Goal: Task Accomplishment & Management: Manage account settings

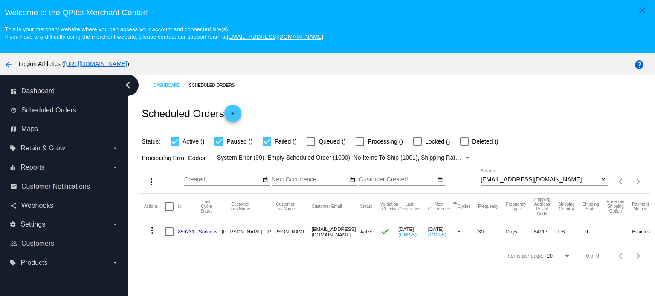
drag, startPoint x: 181, startPoint y: 234, endPoint x: 165, endPoint y: 167, distance: 67.9
click at [181, 234] on link "859231" at bounding box center [186, 232] width 17 height 6
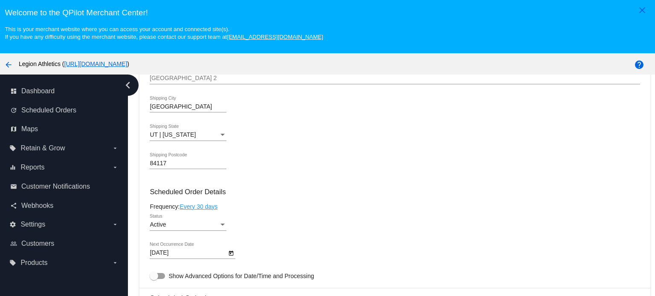
scroll to position [554, 0]
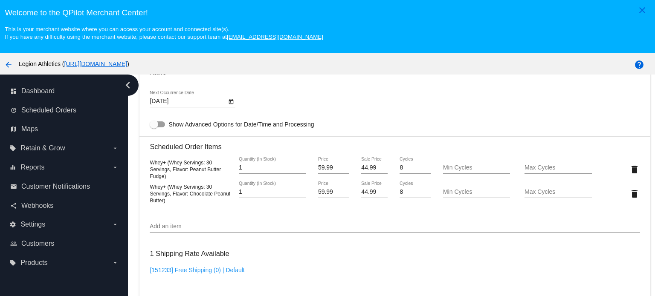
click at [185, 230] on input "Add an item" at bounding box center [395, 226] width 490 height 7
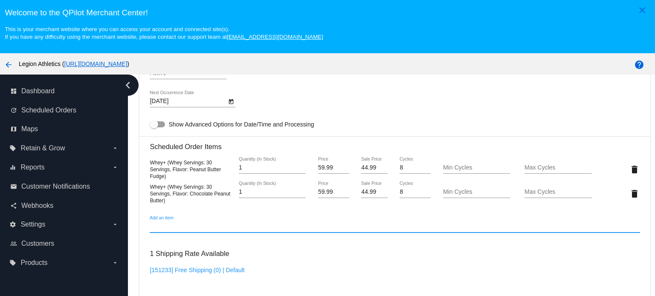
paste input "100307"
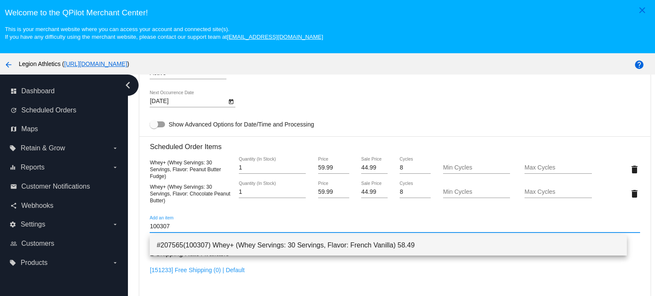
type input "100307"
click at [195, 247] on span "#207565(100307) Whey+ (Whey Servings: 30 Servings, Flavor: French Vanilla) 58.49" at bounding box center [387, 245] width 463 height 20
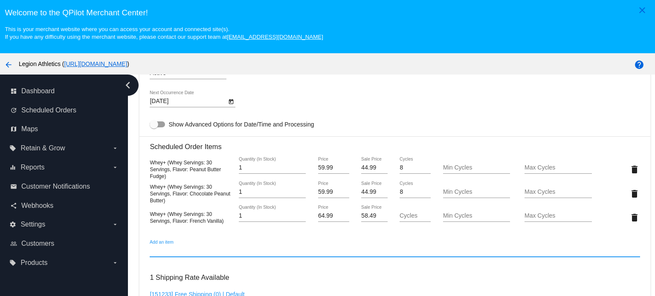
click at [322, 217] on input "64.99" at bounding box center [333, 216] width 31 height 7
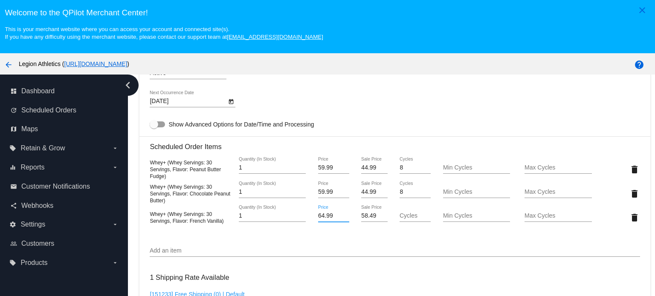
click at [322, 217] on input "64.99" at bounding box center [333, 216] width 31 height 7
type input "59.99"
click at [362, 219] on mat-card "Customer 5222594: [PERSON_NAME] [EMAIL_ADDRESS][DOMAIN_NAME] Customer Shipping …" at bounding box center [394, 188] width 510 height 930
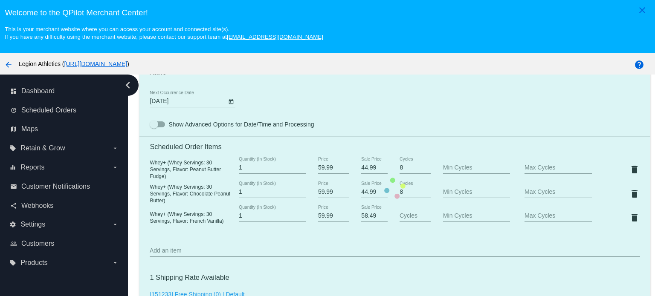
click at [362, 219] on mat-card "Customer 5222594: [PERSON_NAME] [EMAIL_ADDRESS][DOMAIN_NAME] Customer Shipping …" at bounding box center [394, 188] width 510 height 930
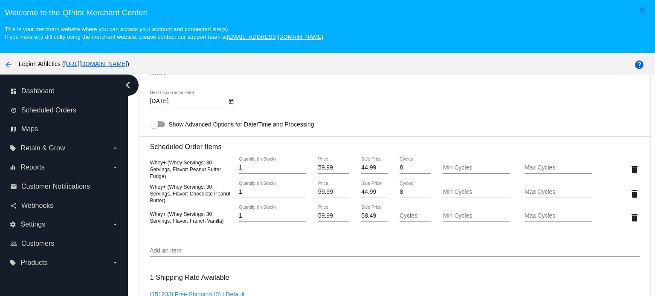
click at [370, 219] on input "58.49" at bounding box center [374, 216] width 26 height 7
click at [369, 219] on input "58.49" at bounding box center [374, 216] width 26 height 7
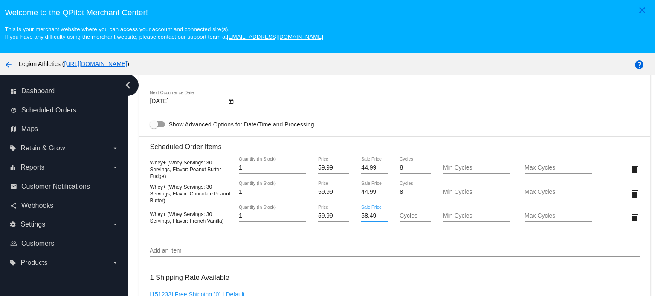
click at [369, 219] on input "58.49" at bounding box center [374, 216] width 26 height 7
click at [361, 218] on input "58.49" at bounding box center [374, 216] width 26 height 7
type input "44.99"
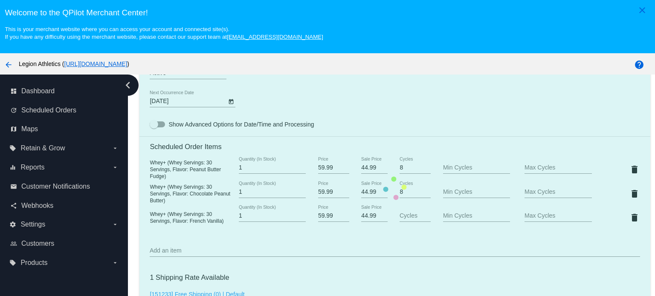
click at [358, 106] on mat-card "Customer 5222594: [PERSON_NAME] [EMAIL_ADDRESS][DOMAIN_NAME] Customer Shipping …" at bounding box center [394, 188] width 510 height 930
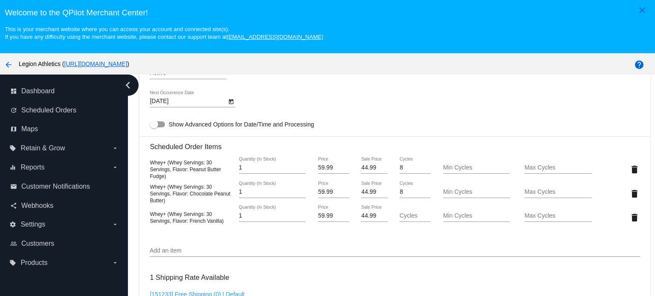
click at [629, 170] on mat-icon "delete" at bounding box center [634, 169] width 10 height 10
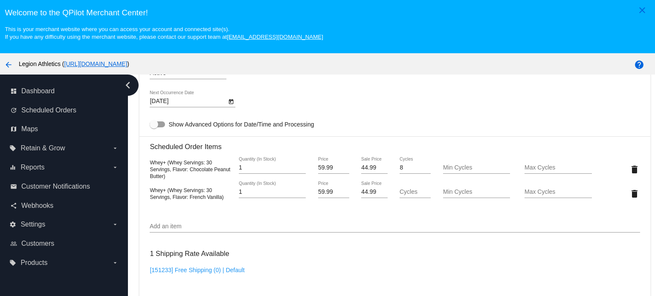
click at [402, 94] on div "[DATE] Next Occurrence Date" at bounding box center [395, 103] width 490 height 24
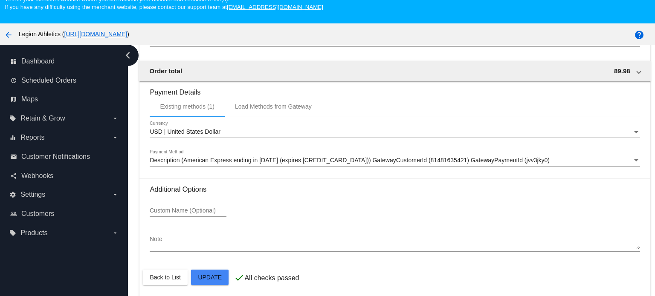
scroll to position [53, 0]
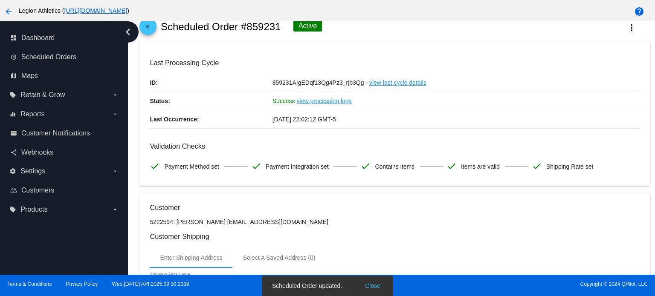
scroll to position [0, 0]
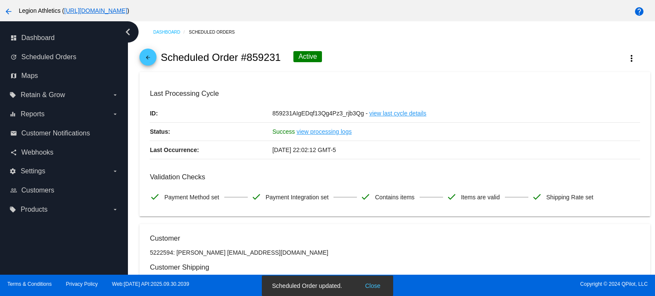
click at [145, 59] on mat-icon "arrow_back" at bounding box center [148, 60] width 10 height 10
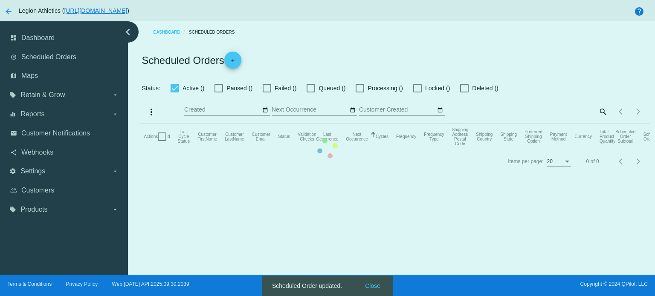
checkbox input "true"
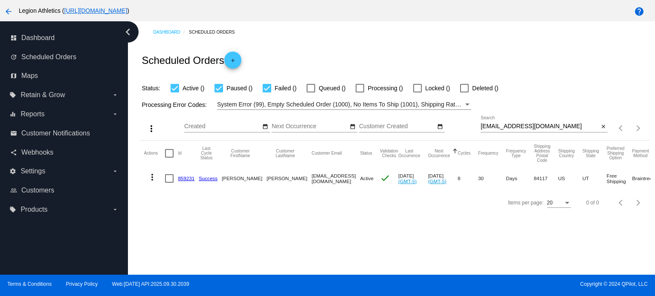
click at [186, 179] on link "859231" at bounding box center [186, 179] width 17 height 6
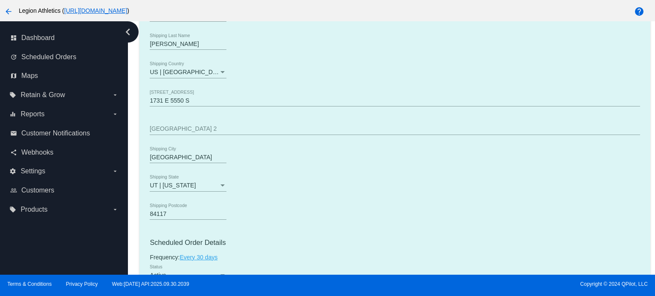
scroll to position [511, 0]
